Goal: Task Accomplishment & Management: Manage account settings

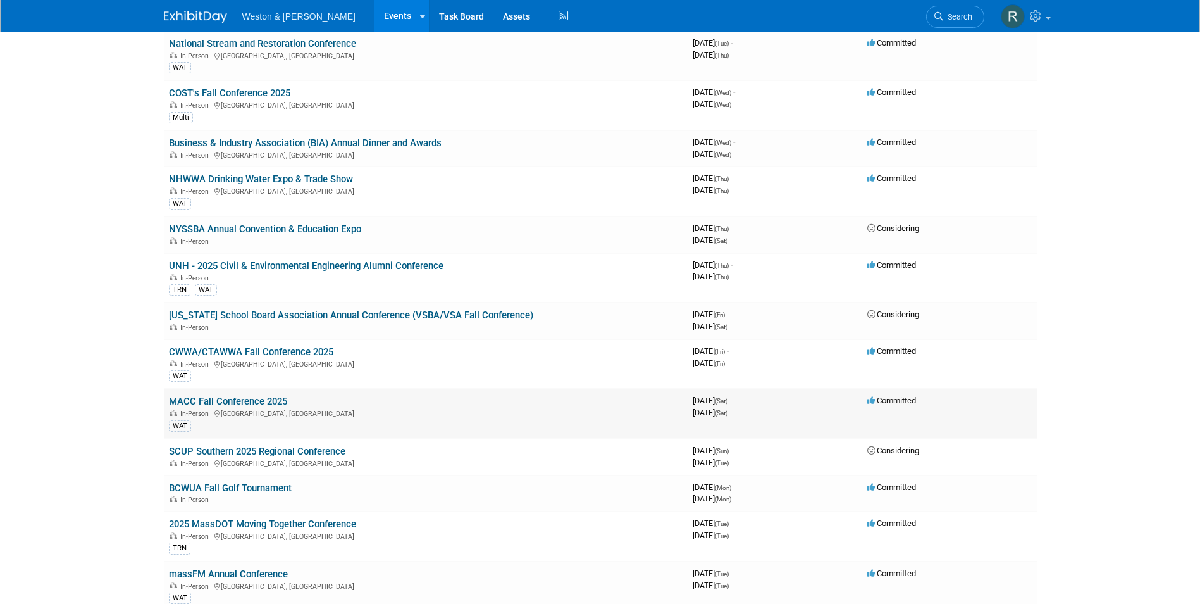
scroll to position [506, 0]
click at [258, 395] on link "MACC Fall Conference 2025" at bounding box center [228, 399] width 118 height 11
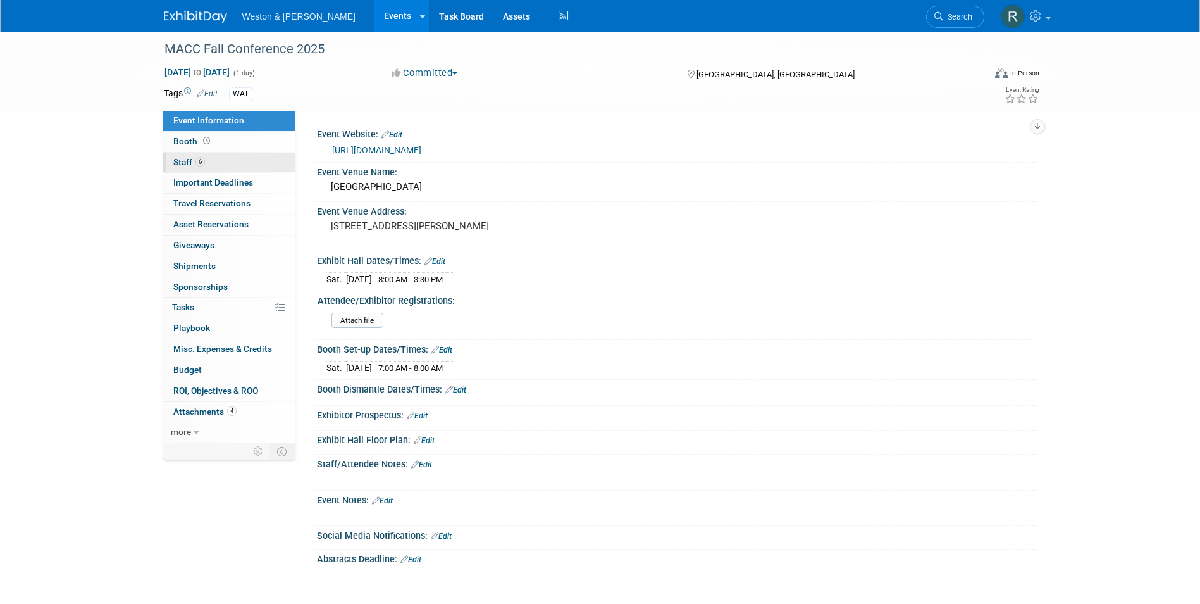
click at [244, 159] on link "6 Staff 6" at bounding box center [229, 162] width 132 height 20
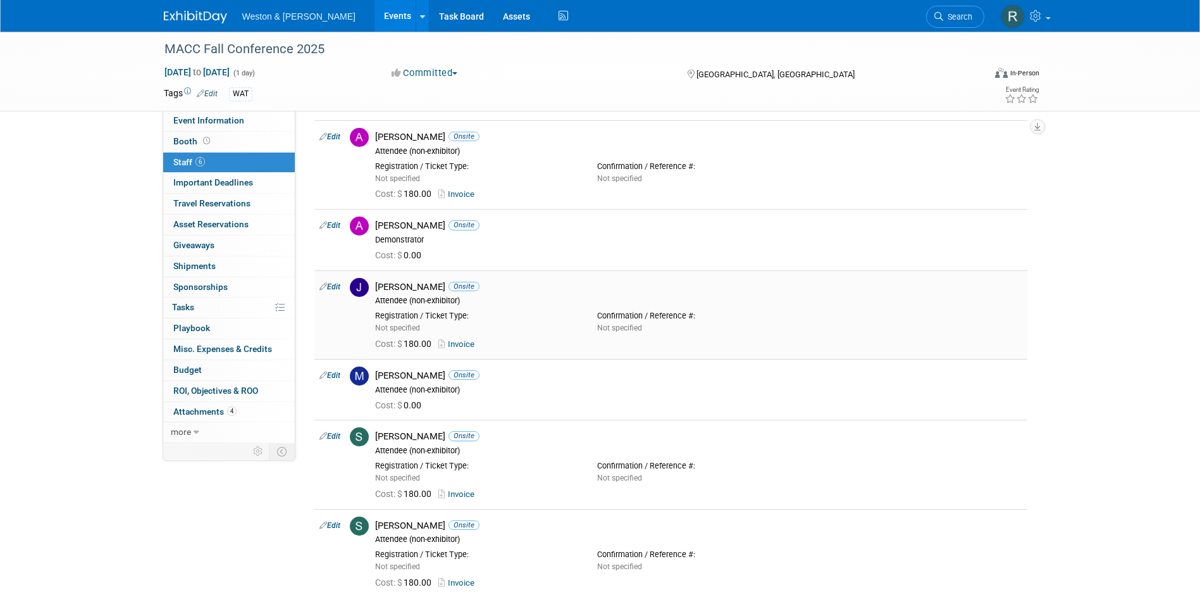
scroll to position [63, 0]
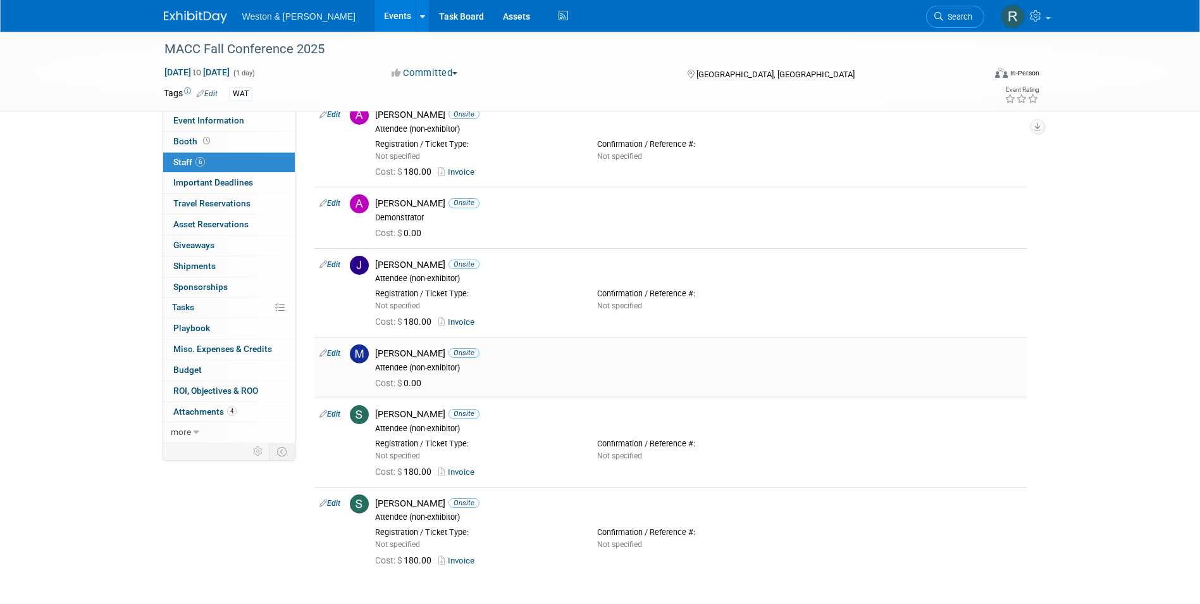
click at [338, 352] on link "Edit" at bounding box center [330, 353] width 21 height 9
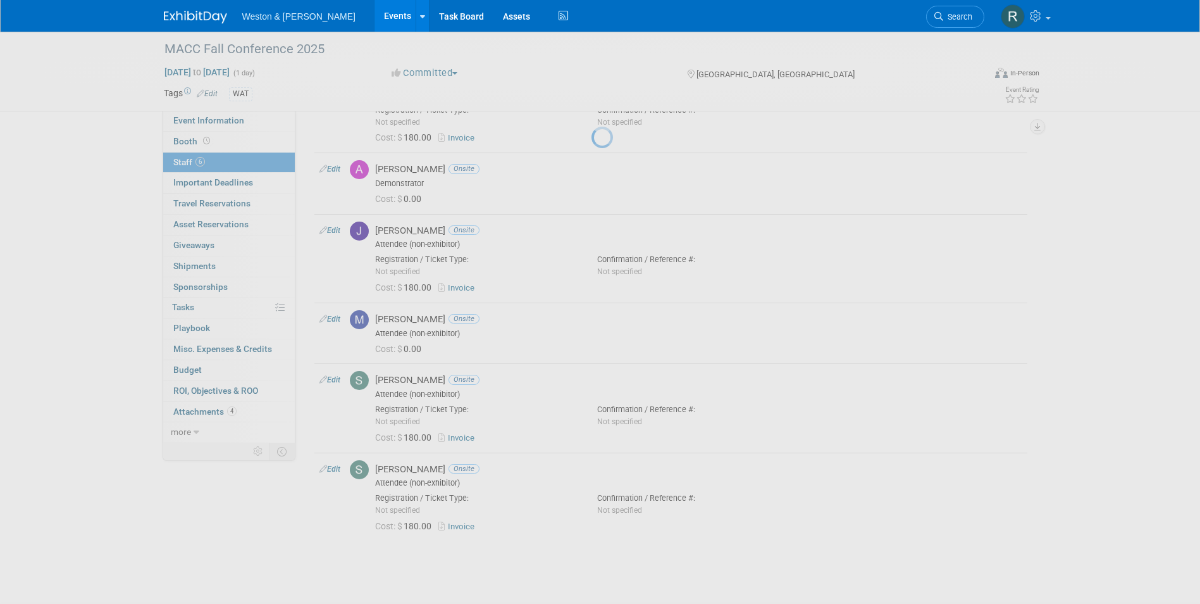
select select "32820922-475c-4e4c-8b73-66110c929b34"
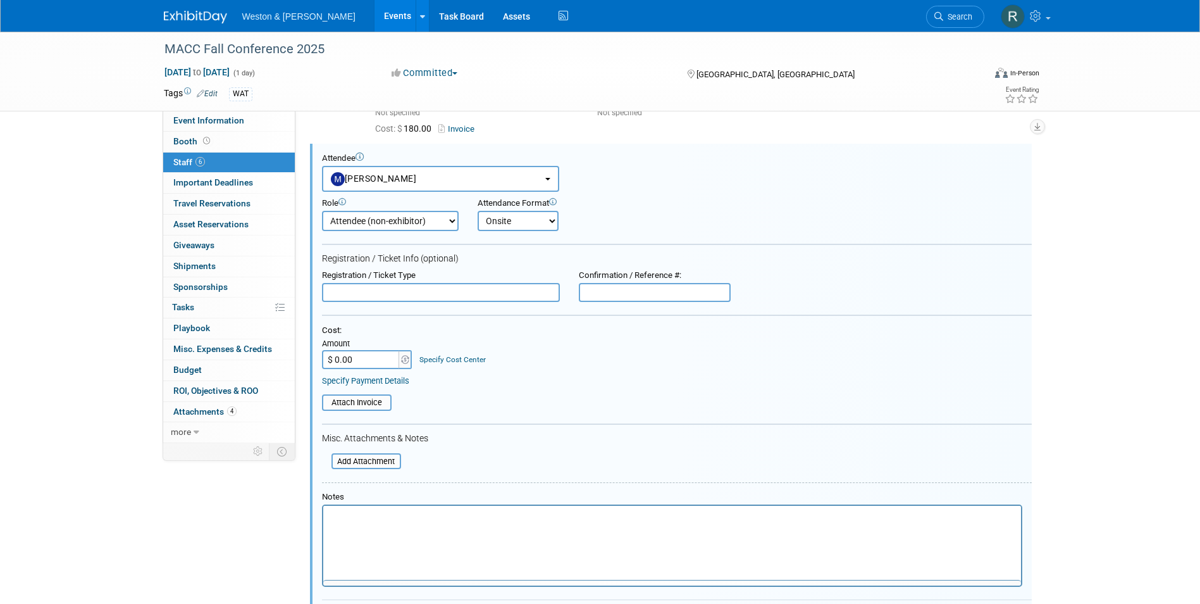
scroll to position [0, 0]
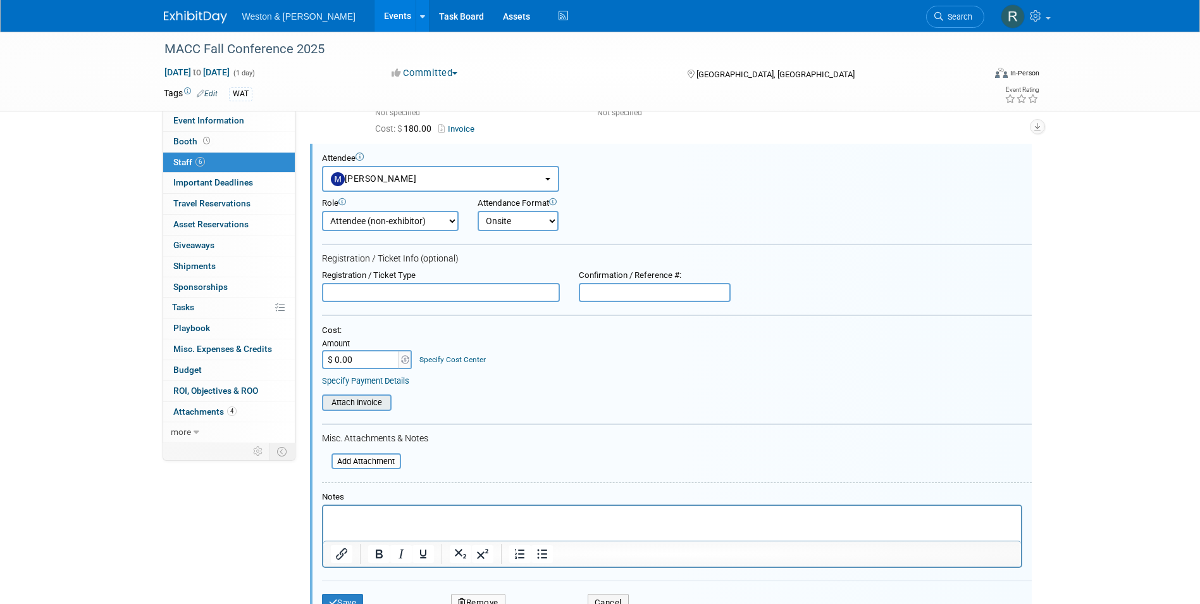
click at [343, 404] on input "file" at bounding box center [315, 402] width 151 height 14
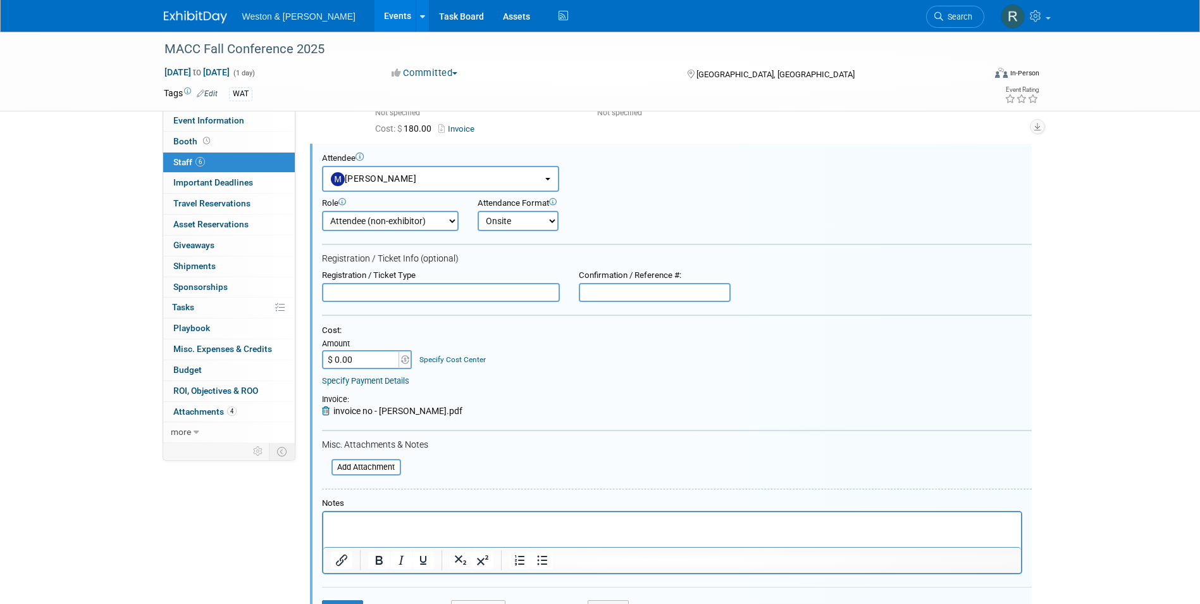
click at [358, 355] on input "$ 0.00" at bounding box center [361, 359] width 79 height 19
type input "$ 180.00"
click at [581, 378] on div "Specify Payment Details" at bounding box center [677, 380] width 710 height 11
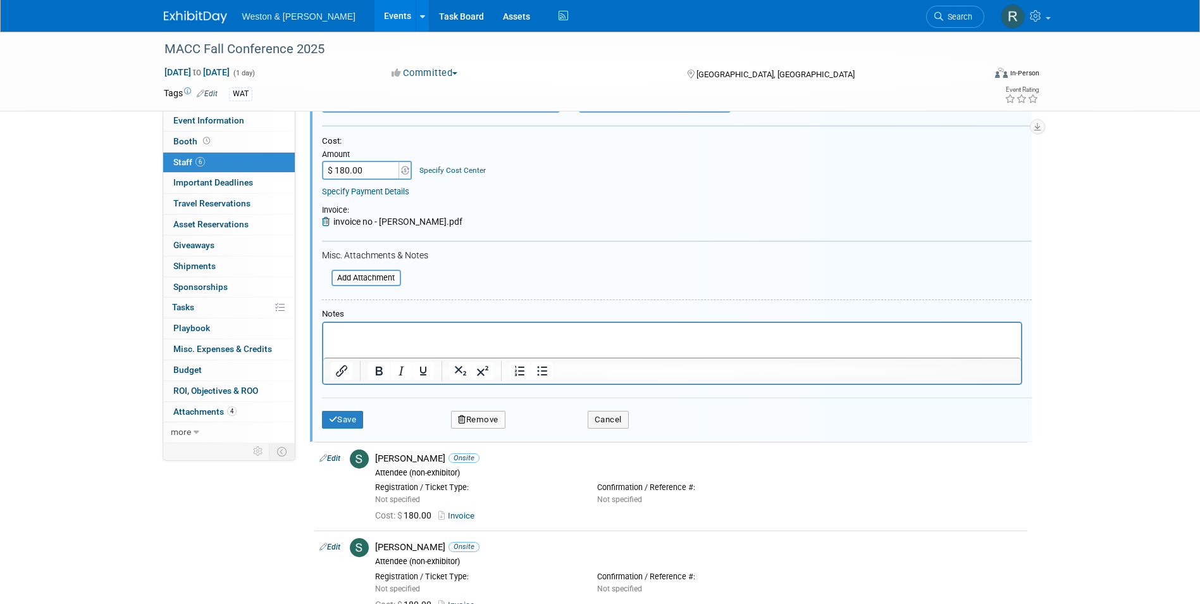
scroll to position [446, 0]
click at [339, 414] on button "Save" at bounding box center [343, 419] width 42 height 18
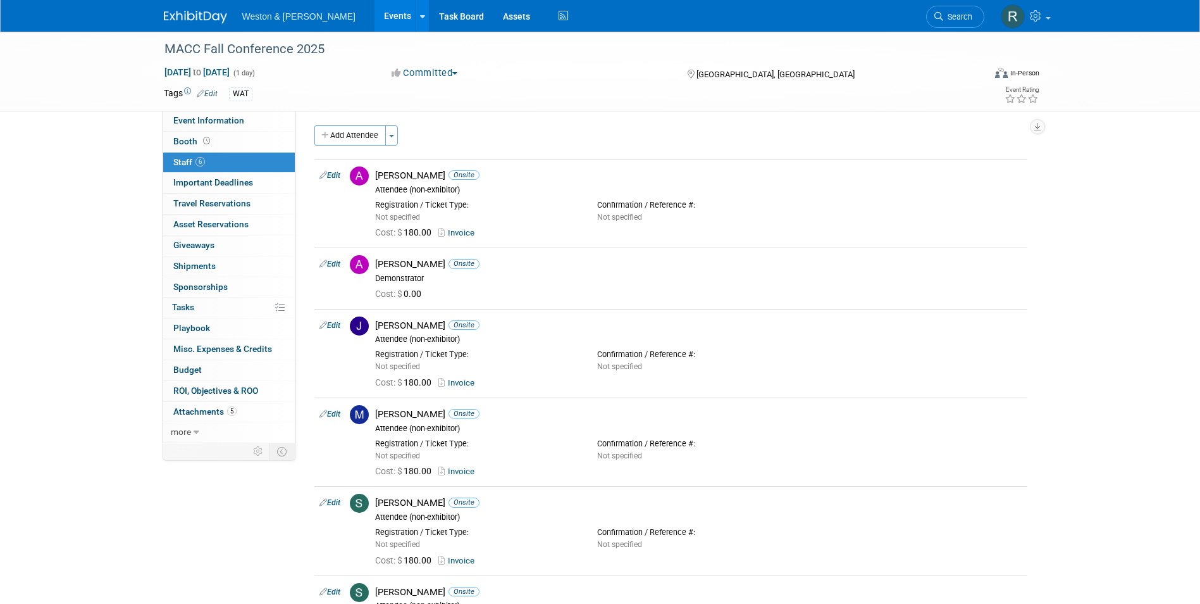
scroll to position [0, 0]
